Goal: Task Accomplishment & Management: Use online tool/utility

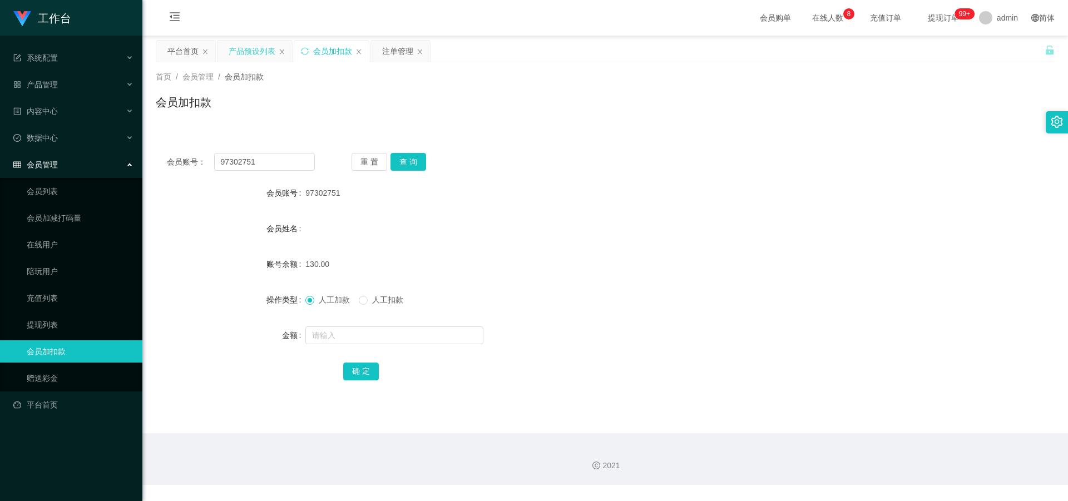
click at [235, 46] on div "产品预设列表" at bounding box center [252, 51] width 47 height 21
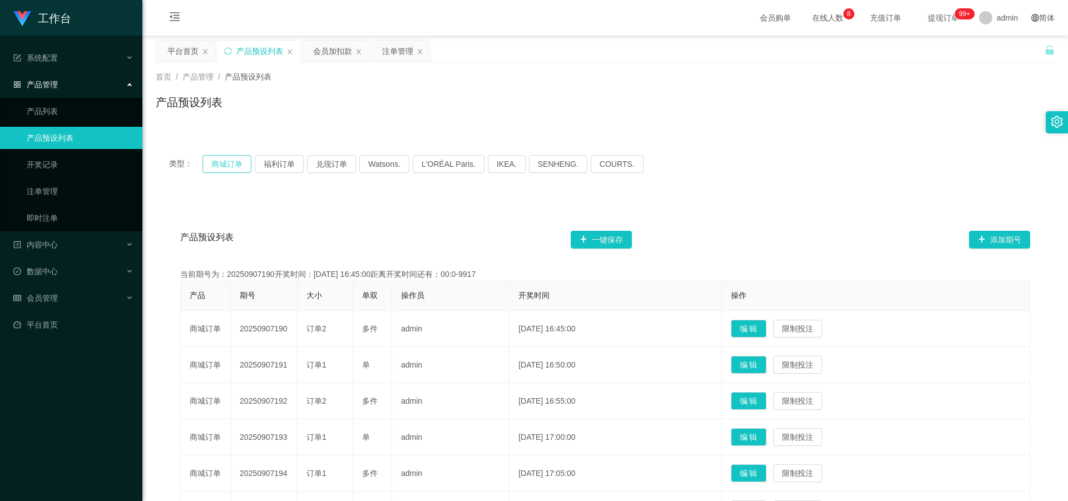
click at [219, 168] on button "商城订单" at bounding box center [226, 164] width 49 height 18
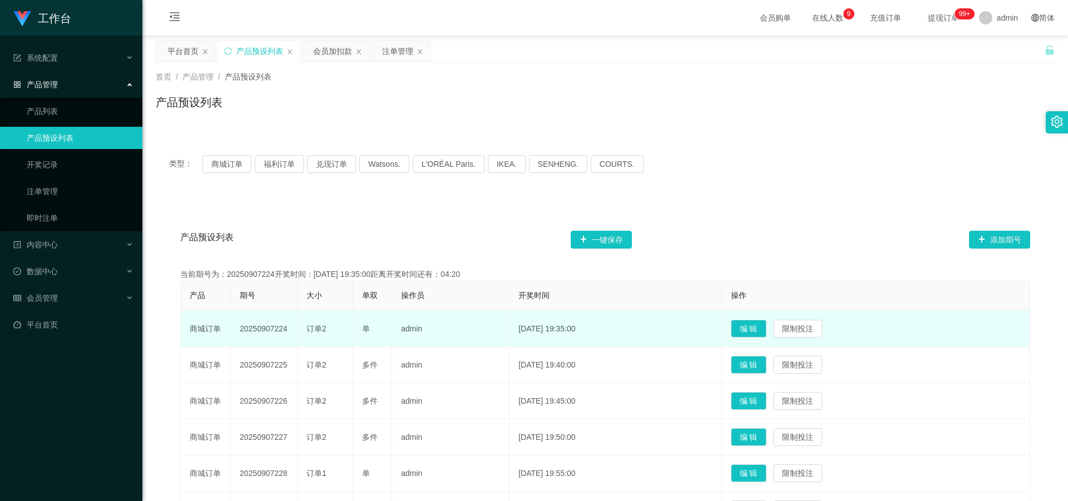
drag, startPoint x: 245, startPoint y: 330, endPoint x: 294, endPoint y: 330, distance: 48.9
click at [294, 330] on td "20250907224" at bounding box center [264, 329] width 67 height 36
copy td "20250907224"
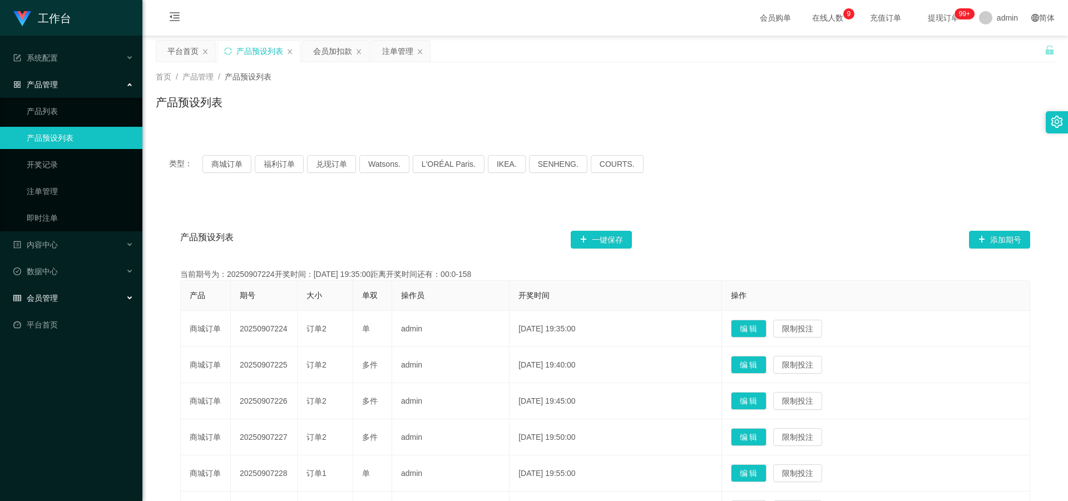
click at [48, 294] on span "会员管理" at bounding box center [35, 298] width 44 height 9
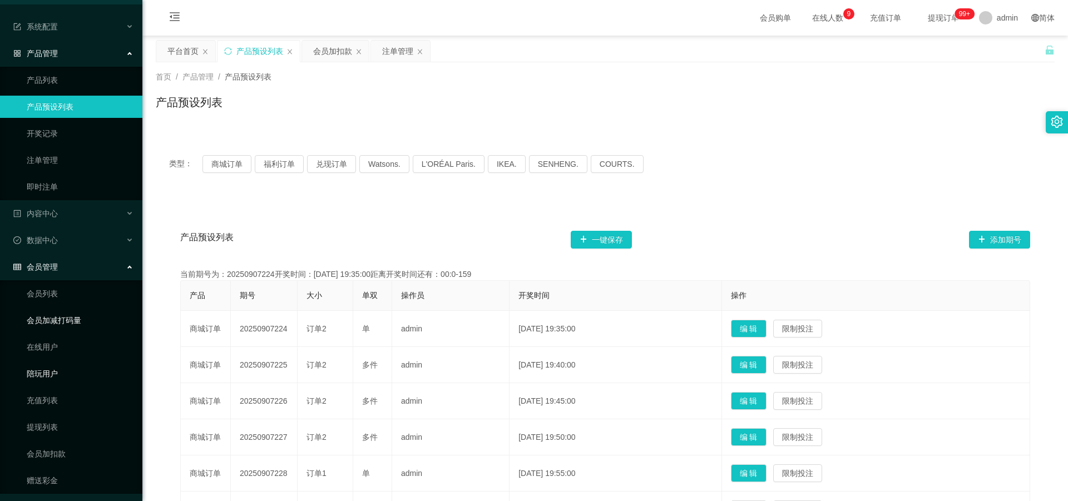
scroll to position [59, 0]
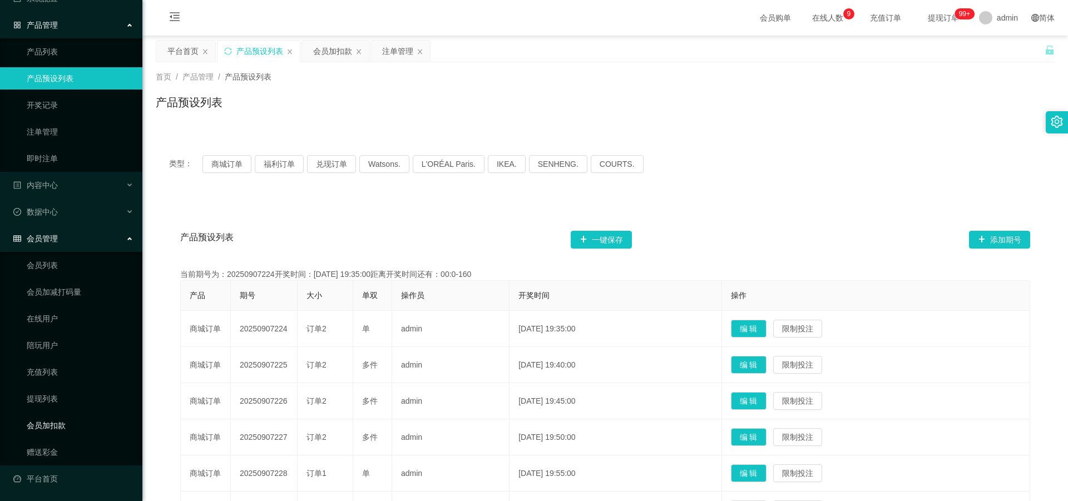
click at [58, 421] on link "会员加扣款" at bounding box center [80, 425] width 107 height 22
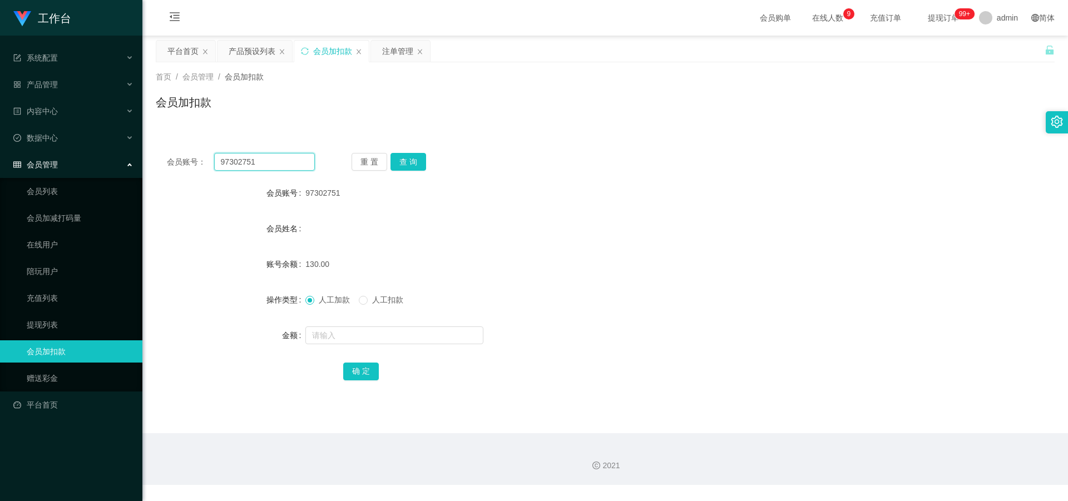
click at [277, 163] on input "97302751" at bounding box center [264, 162] width 101 height 18
type input "9"
paste input "BryanC"
type input "BryanC"
click at [419, 156] on button "查 询" at bounding box center [408, 162] width 36 height 18
